Goal: Information Seeking & Learning: Learn about a topic

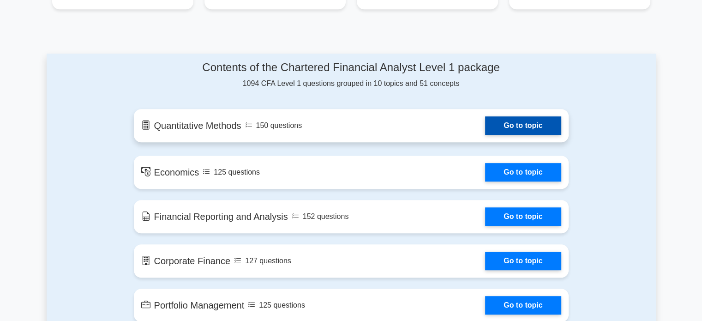
scroll to position [436, 0]
click at [513, 123] on link "Go to topic" at bounding box center [523, 125] width 76 height 18
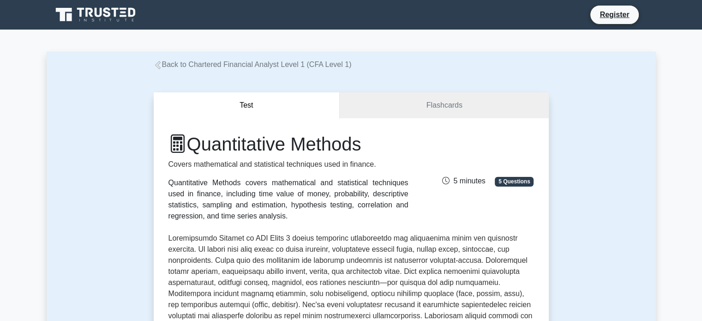
click at [162, 63] on link "Back to Chartered Financial Analyst Level 1 (CFA Level 1)" at bounding box center [253, 64] width 198 height 8
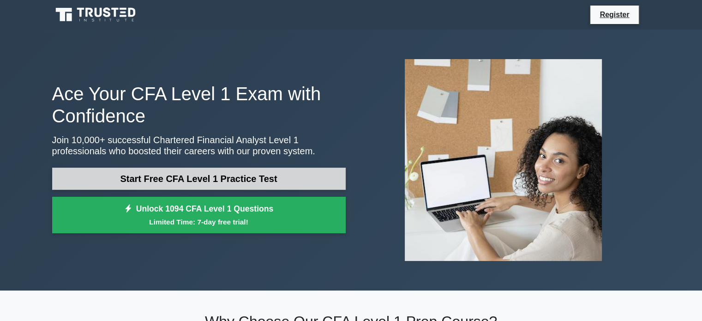
click at [209, 175] on link "Start Free CFA Level 1 Practice Test" at bounding box center [199, 179] width 294 height 22
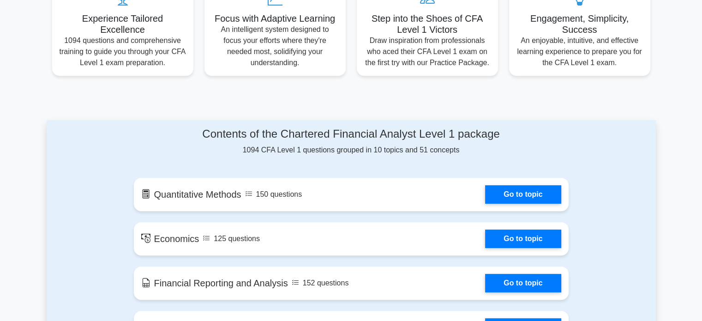
scroll to position [371, 0]
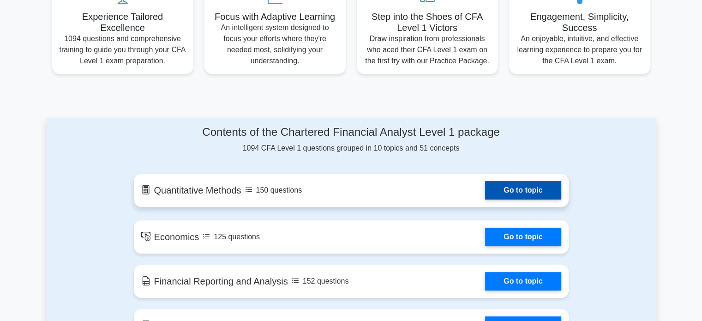
click at [485, 198] on link "Go to topic" at bounding box center [523, 190] width 76 height 18
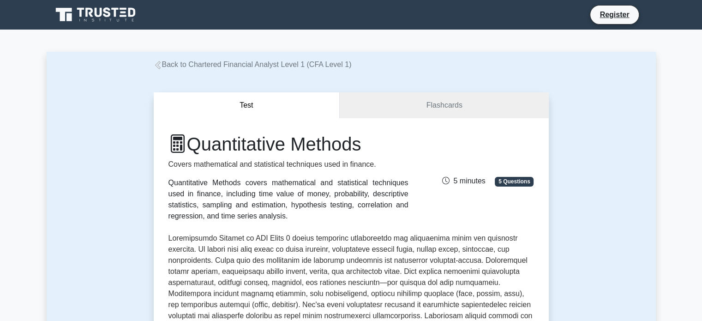
scroll to position [36, 0]
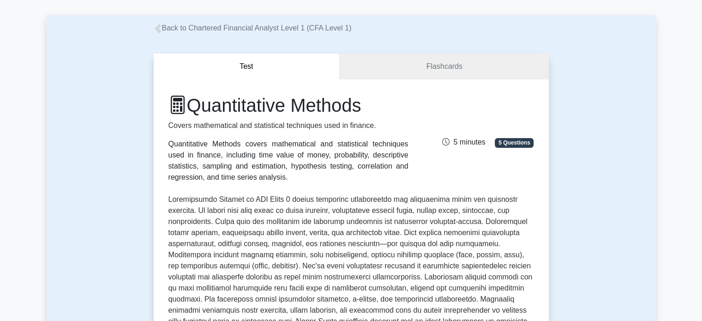
click at [429, 92] on div "Quantitative Methods Covers mathematical and statistical techniques used in fin…" at bounding box center [351, 302] width 395 height 446
click at [431, 77] on link "Flashcards" at bounding box center [444, 67] width 209 height 26
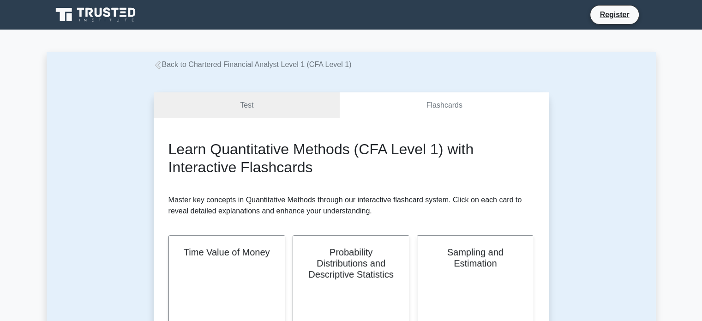
click at [155, 62] on icon at bounding box center [158, 65] width 8 height 8
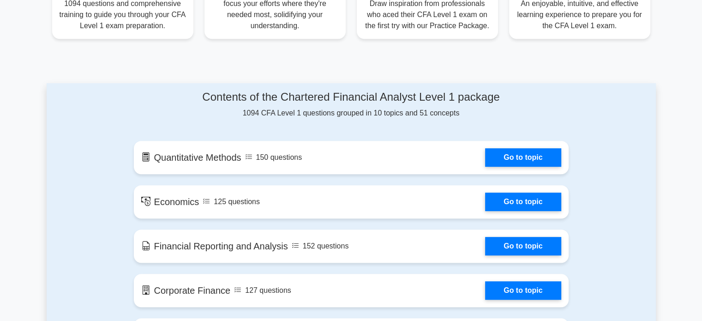
scroll to position [379, 0]
